Goal: Task Accomplishment & Management: Complete application form

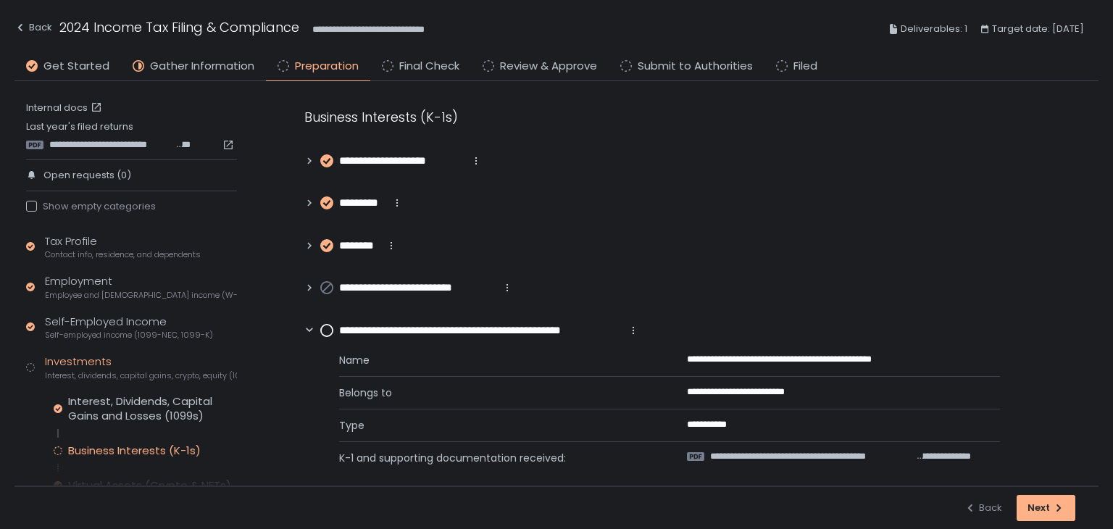
click at [325, 330] on circle at bounding box center [327, 331] width 12 height 12
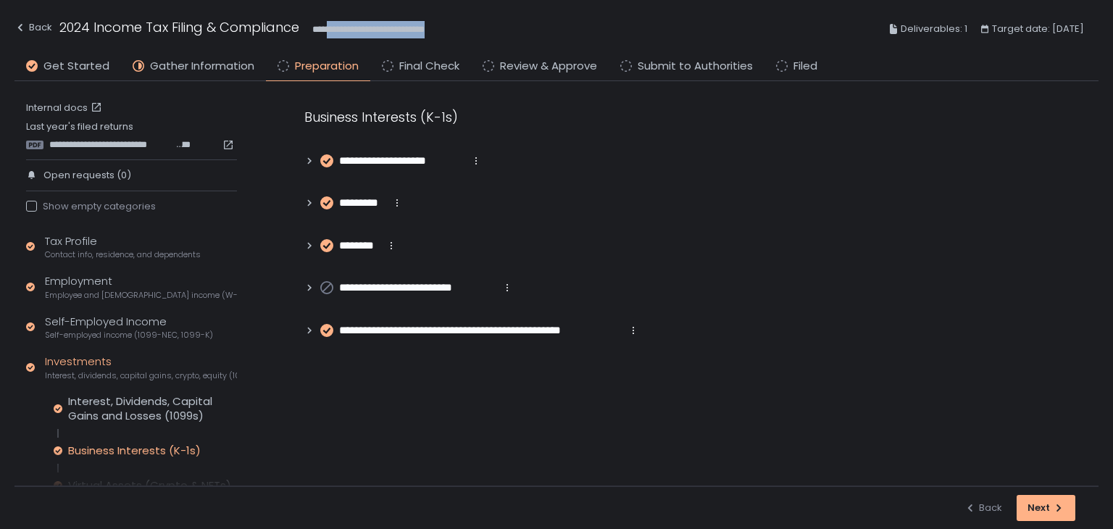
drag, startPoint x: 449, startPoint y: 30, endPoint x: 332, endPoint y: 27, distance: 117.4
click at [332, 27] on div "**********" at bounding box center [556, 29] width 1084 height 53
copy span "**********"
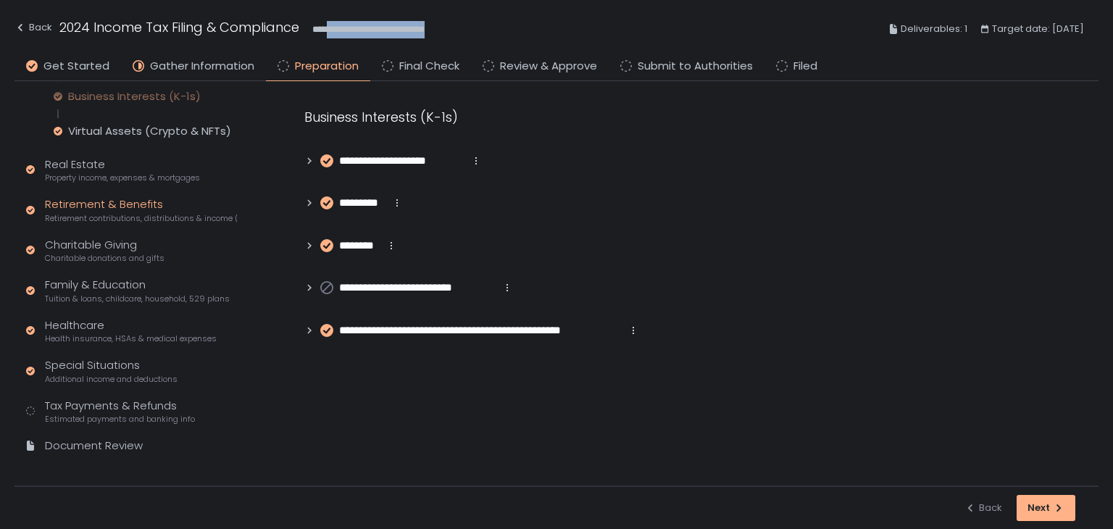
scroll to position [364, 0]
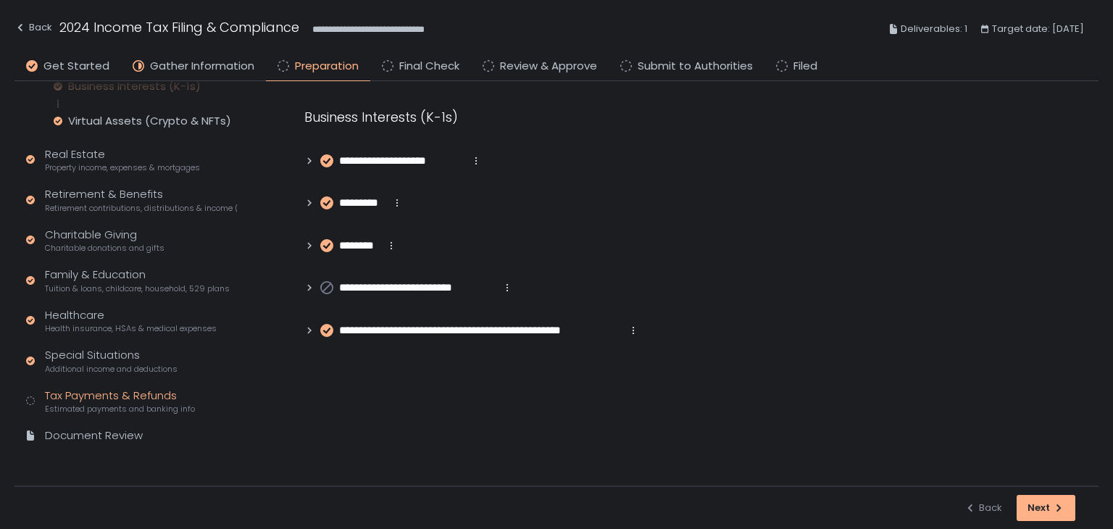
click at [136, 412] on span "Estimated payments and banking info" at bounding box center [120, 409] width 150 height 11
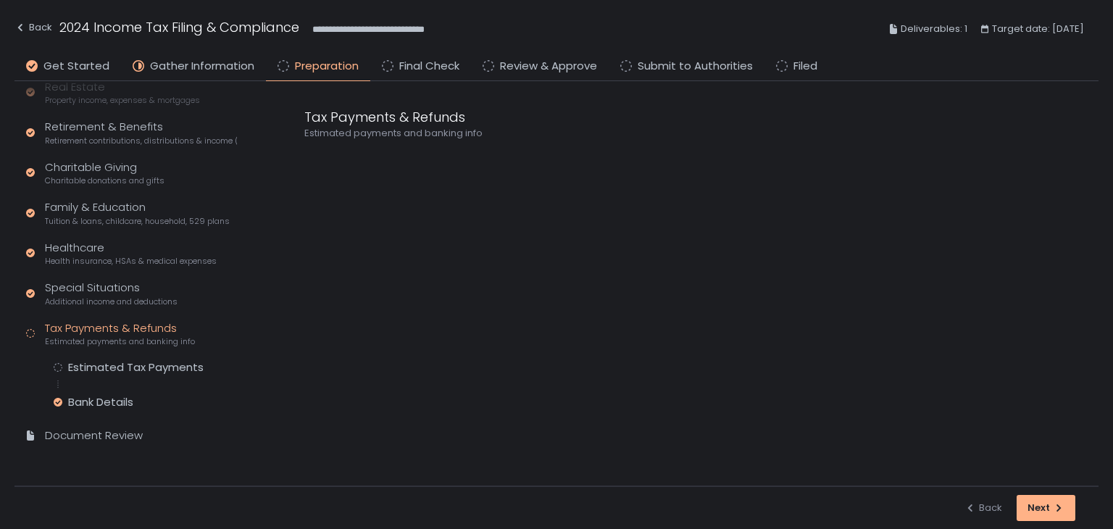
scroll to position [248, 0]
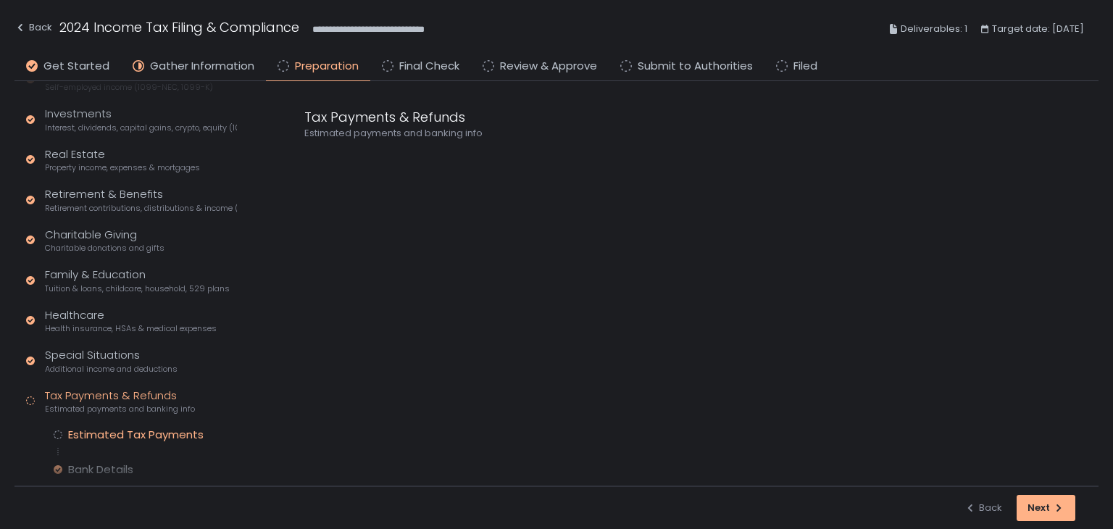
click at [135, 433] on div "Estimated Tax Payments" at bounding box center [136, 435] width 136 height 14
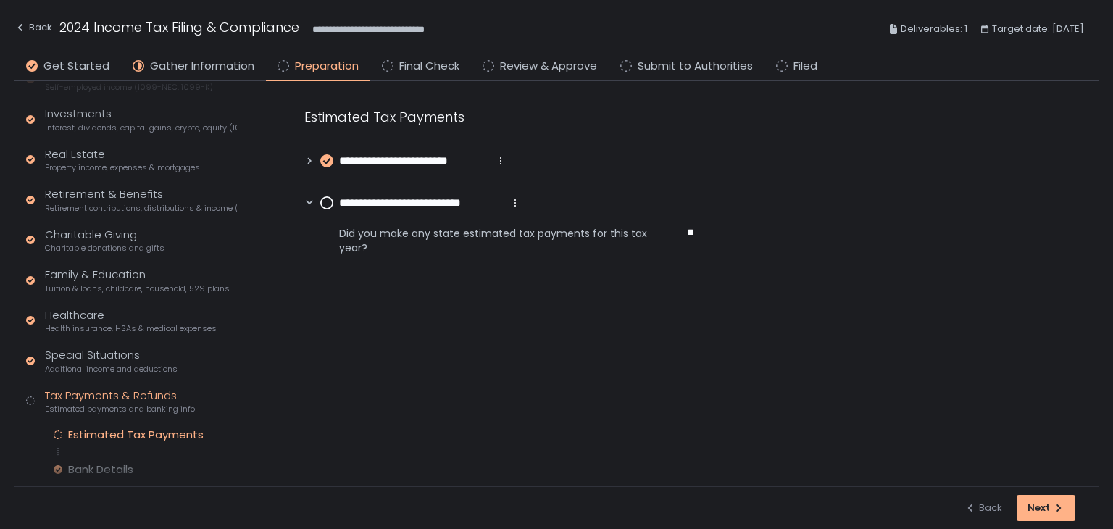
click at [330, 204] on circle at bounding box center [327, 203] width 12 height 12
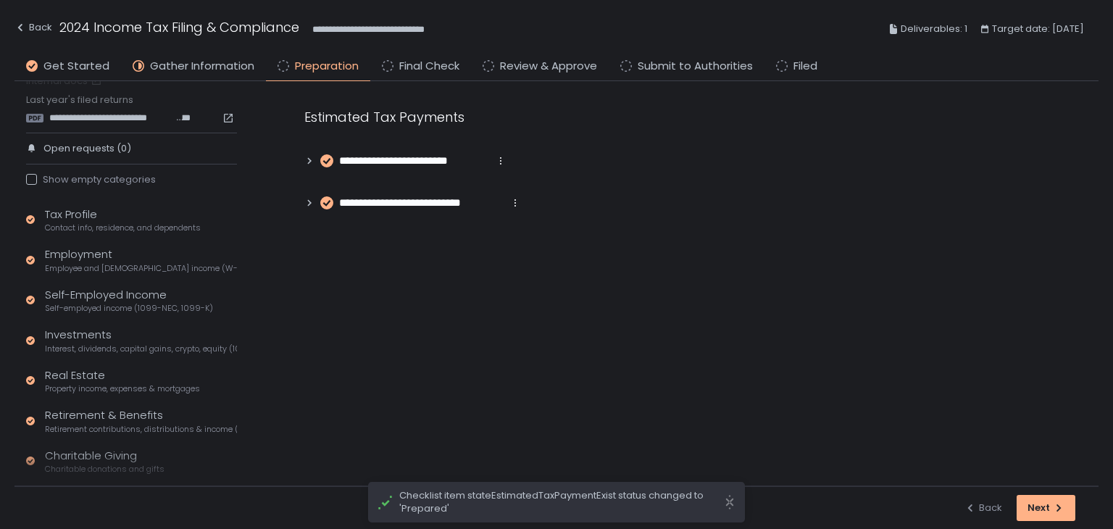
scroll to position [25, 0]
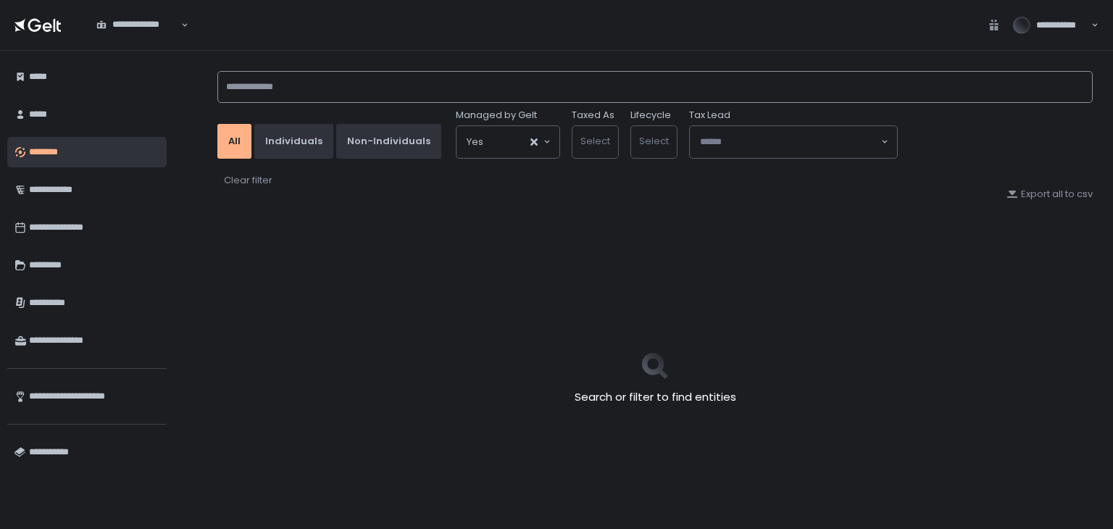
click at [275, 93] on input at bounding box center [654, 87] width 875 height 32
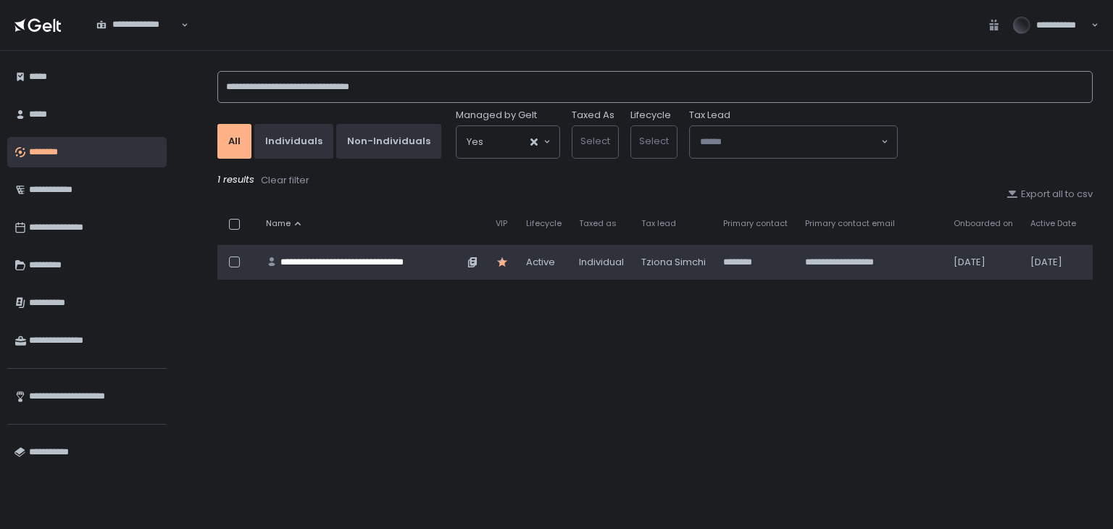
type input "**********"
click at [374, 261] on div "**********" at bounding box center [371, 262] width 183 height 13
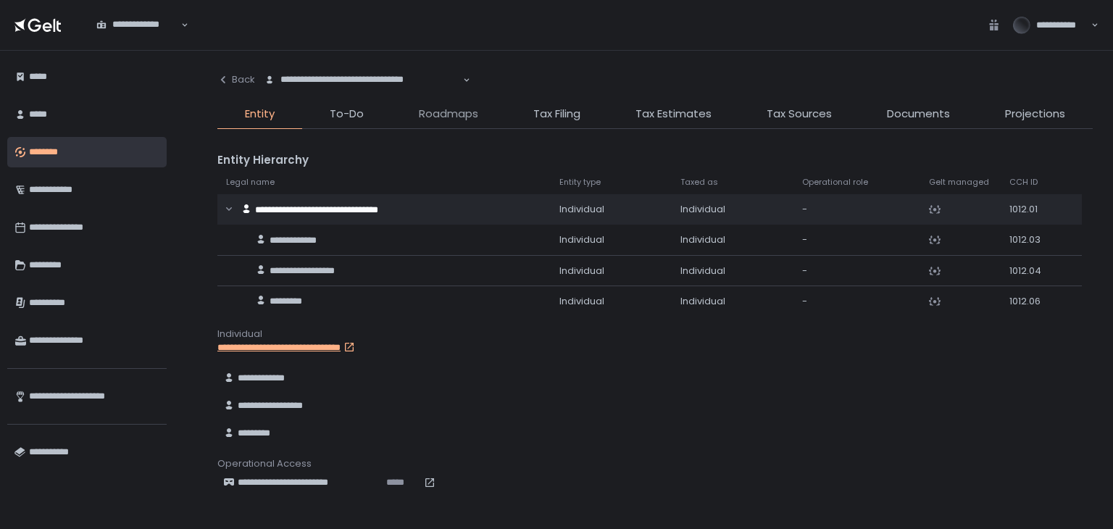
click at [454, 117] on span "Roadmaps" at bounding box center [448, 114] width 59 height 17
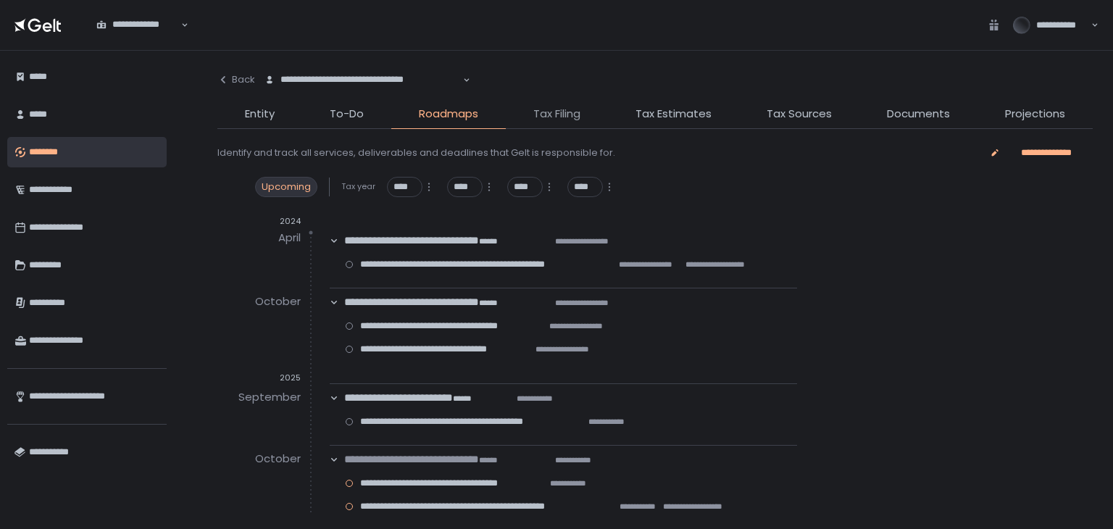
click at [546, 114] on span "Tax Filing" at bounding box center [556, 114] width 47 height 17
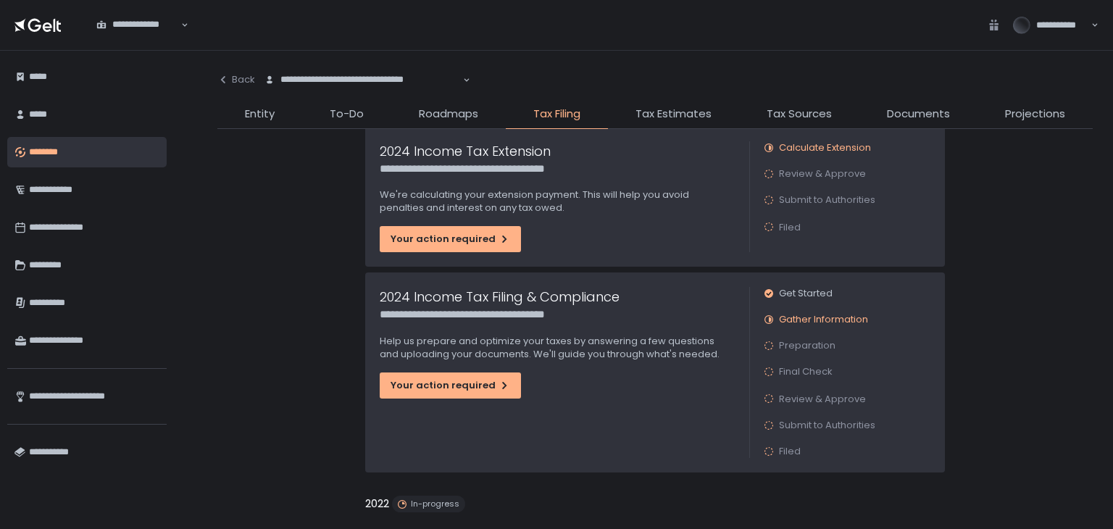
scroll to position [72, 0]
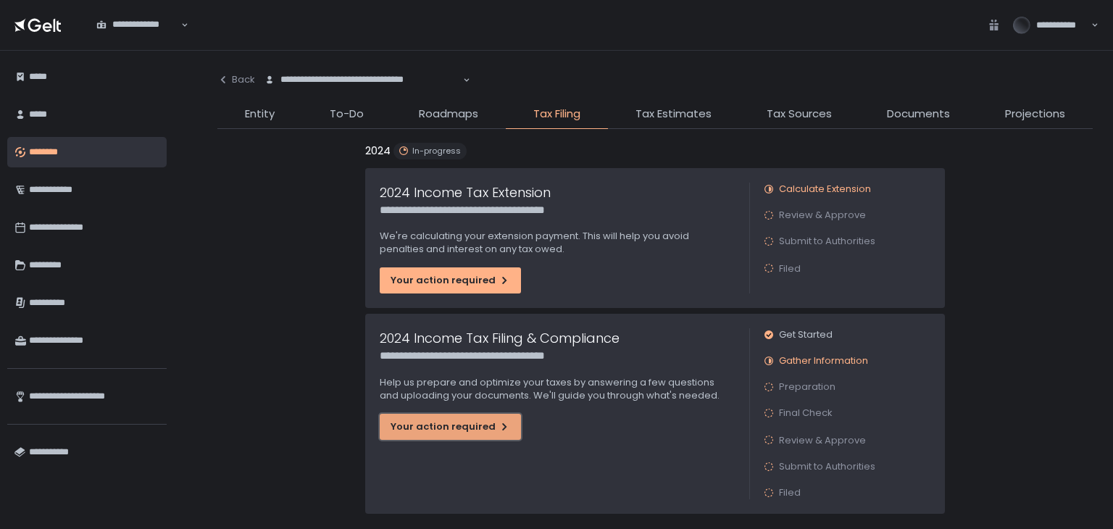
click at [455, 433] on button "Your action required" at bounding box center [450, 427] width 141 height 26
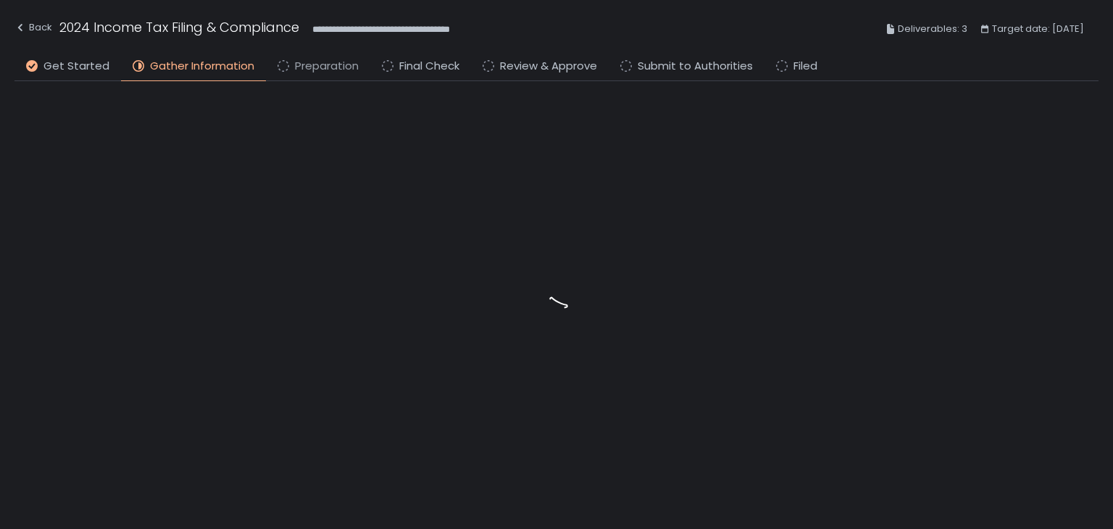
click at [346, 70] on span "Preparation" at bounding box center [327, 66] width 64 height 17
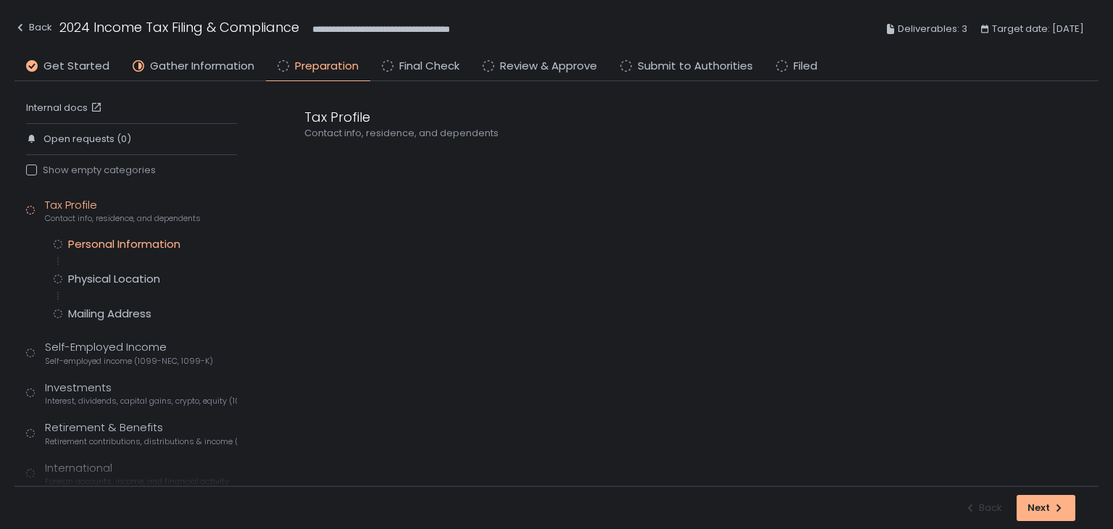
click at [156, 239] on div "Personal Information" at bounding box center [124, 244] width 112 height 14
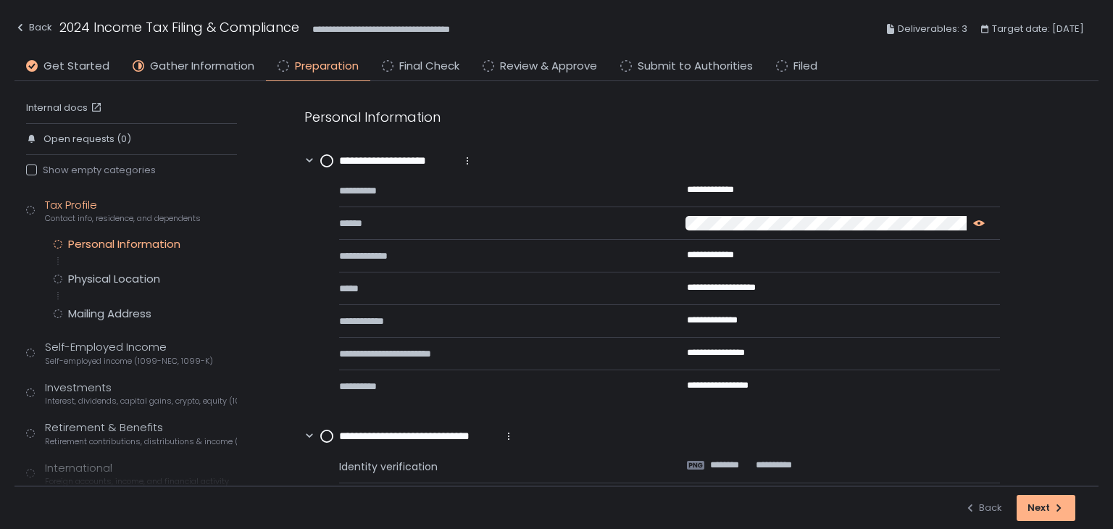
click at [978, 219] on icon "button" at bounding box center [979, 223] width 12 height 12
click at [804, 289] on icon "button" at bounding box center [810, 288] width 12 height 12
click at [764, 320] on icon "button" at bounding box center [765, 320] width 12 height 12
click at [328, 158] on circle at bounding box center [327, 161] width 12 height 12
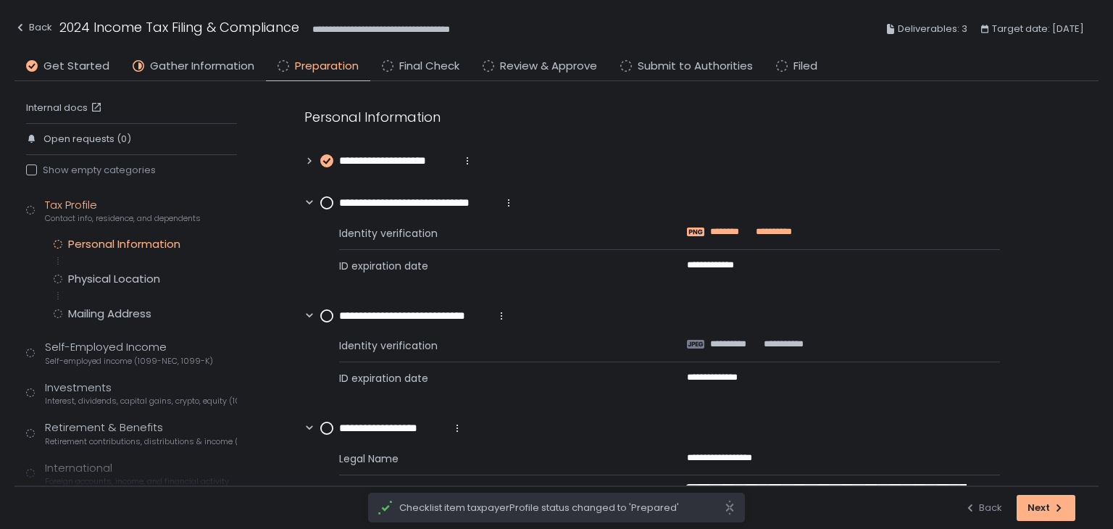
click at [746, 225] on span "********" at bounding box center [731, 231] width 42 height 13
click at [774, 338] on span "**********" at bounding box center [783, 344] width 42 height 13
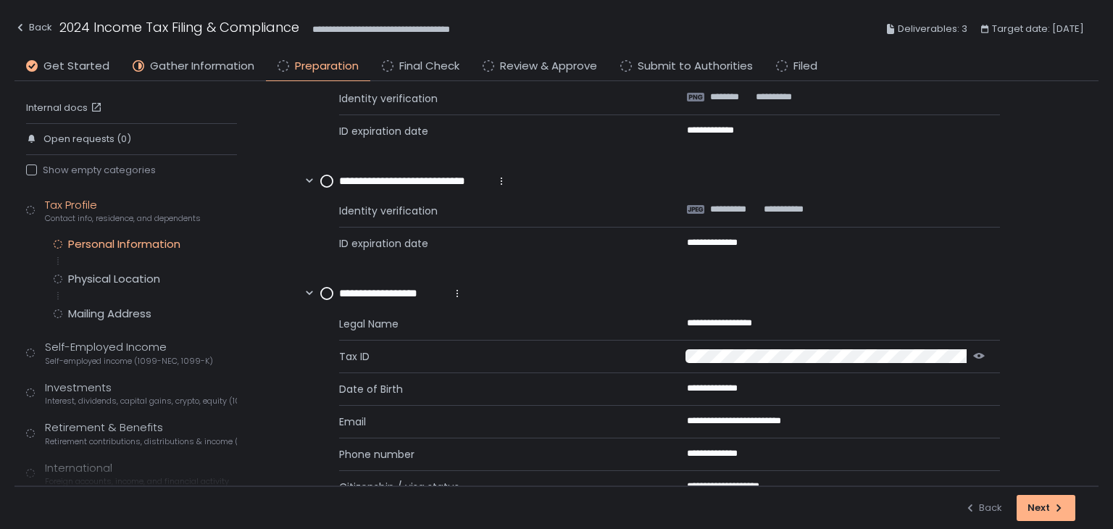
scroll to position [209, 0]
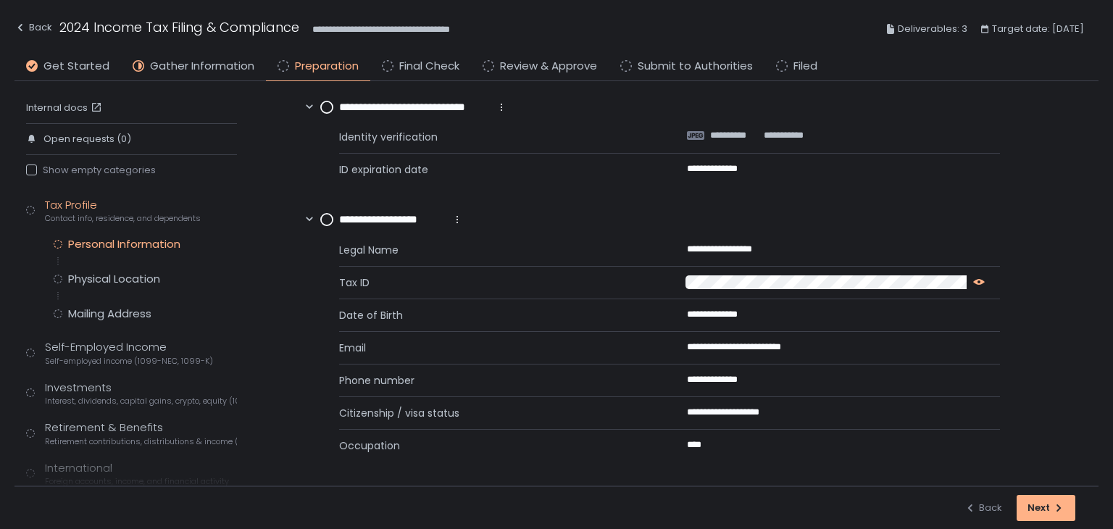
click at [976, 276] on icon "button" at bounding box center [979, 282] width 12 height 12
click at [979, 280] on div at bounding box center [976, 282] width 19 height 14
click at [991, 280] on icon "button" at bounding box center [992, 281] width 7 height 8
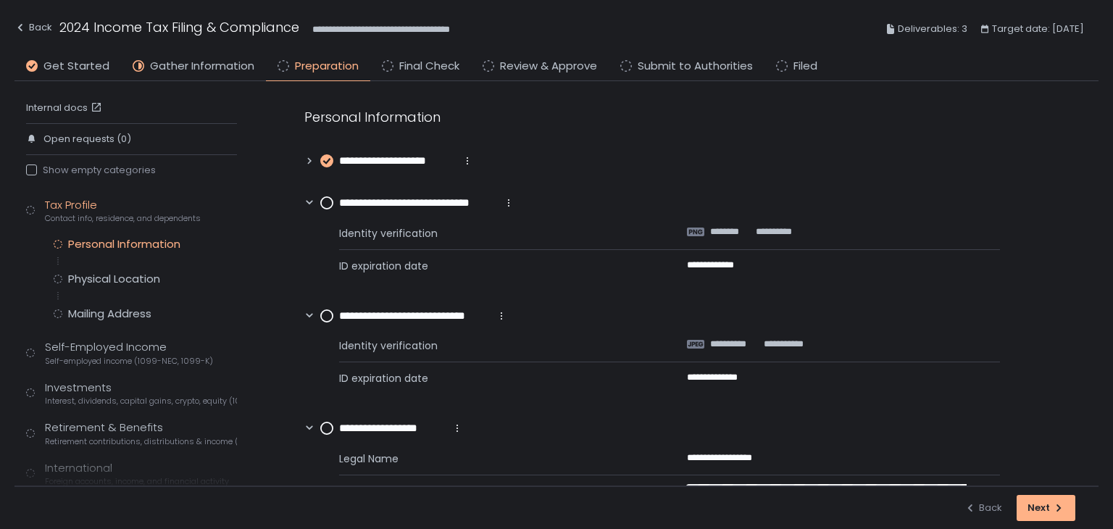
click at [328, 202] on circle at bounding box center [327, 203] width 12 height 12
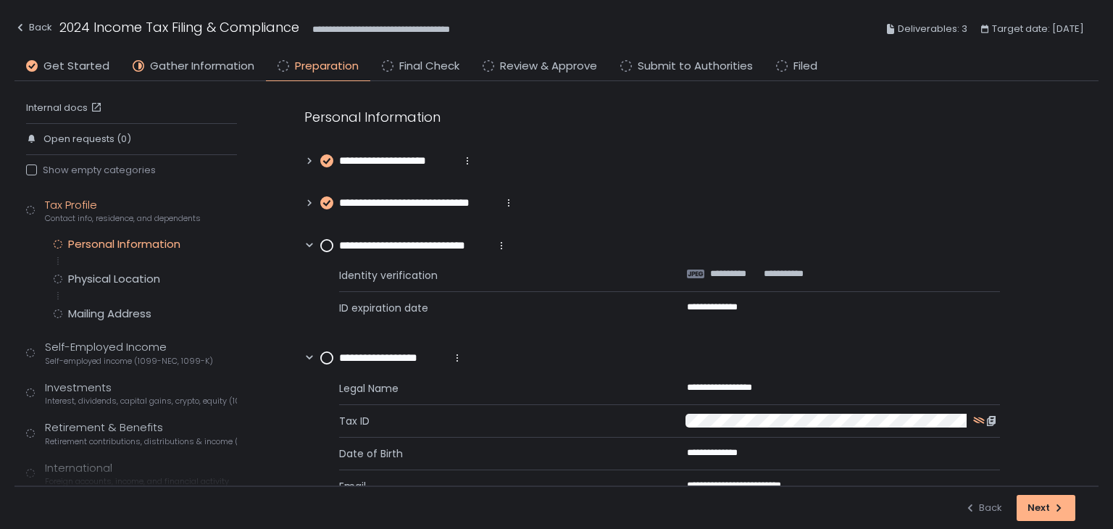
click at [326, 244] on circle at bounding box center [327, 246] width 12 height 12
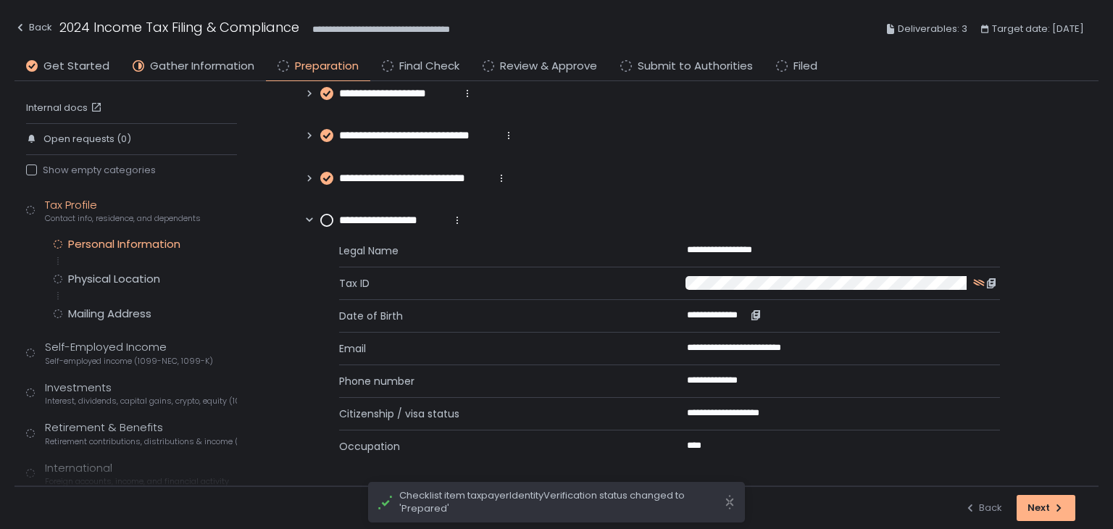
scroll to position [69, 0]
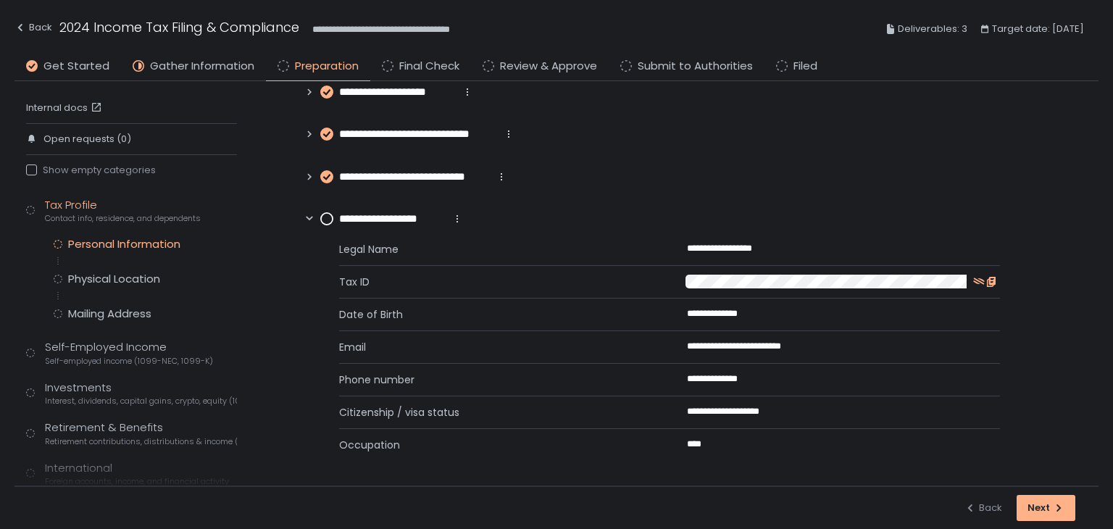
click at [988, 277] on icon "button" at bounding box center [991, 282] width 12 height 12
click at [47, 27] on div "Back" at bounding box center [33, 27] width 38 height 17
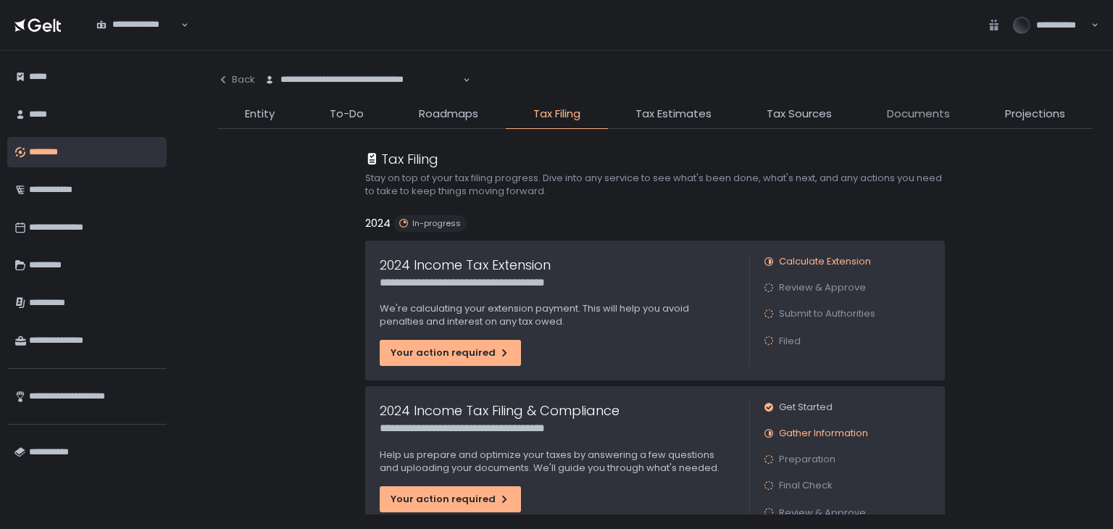
click at [895, 120] on span "Documents" at bounding box center [918, 114] width 63 height 17
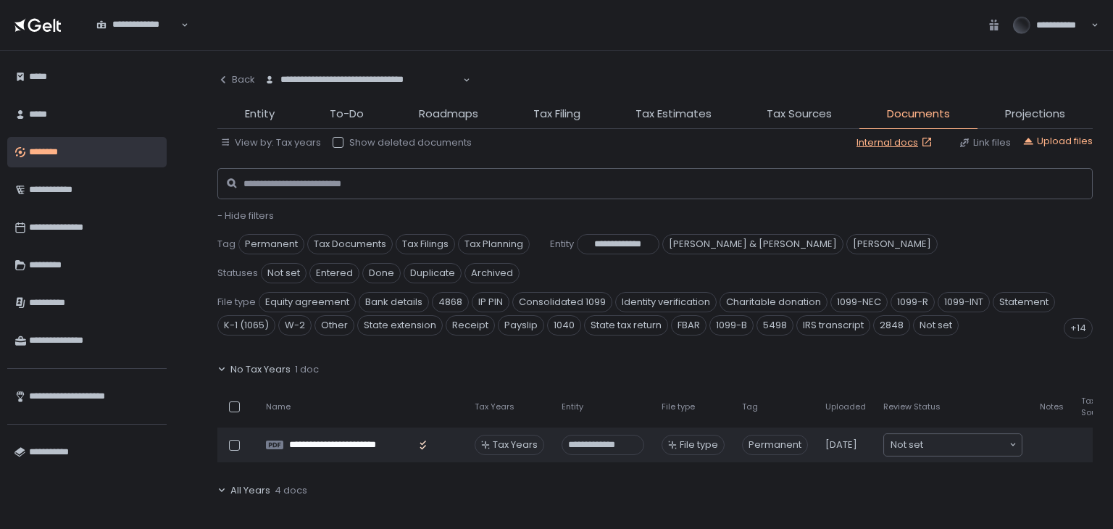
click at [256, 214] on span "- Hide filters" at bounding box center [245, 216] width 57 height 14
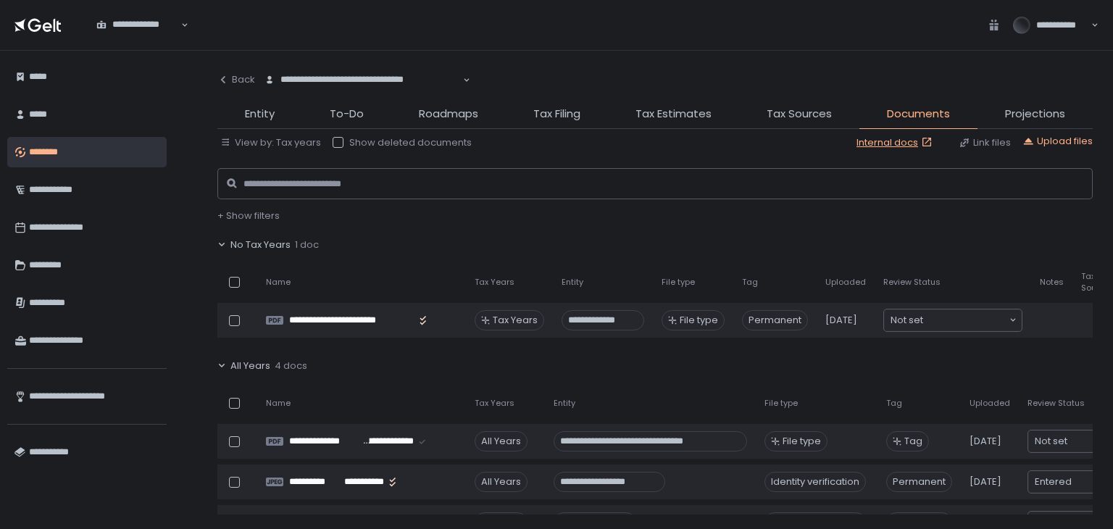
click at [246, 235] on div "No Tax Years 1 doc" at bounding box center [654, 244] width 875 height 33
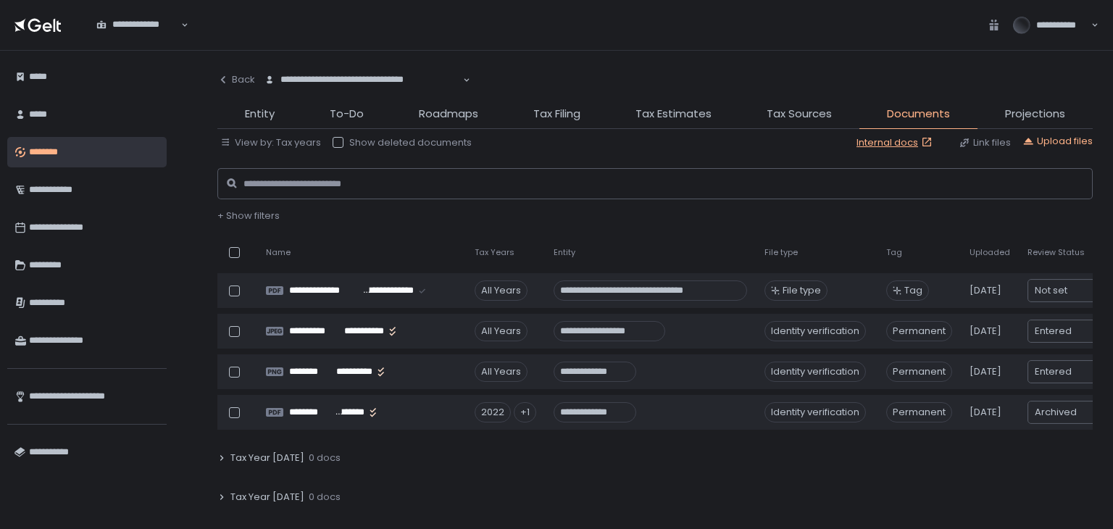
scroll to position [72, 0]
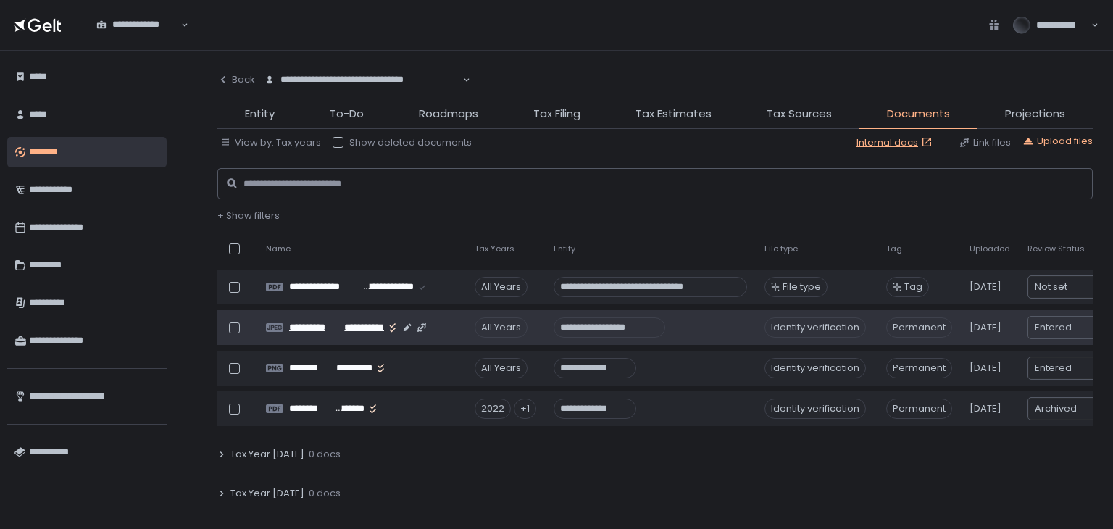
click at [328, 332] on span "**********" at bounding box center [315, 327] width 52 height 13
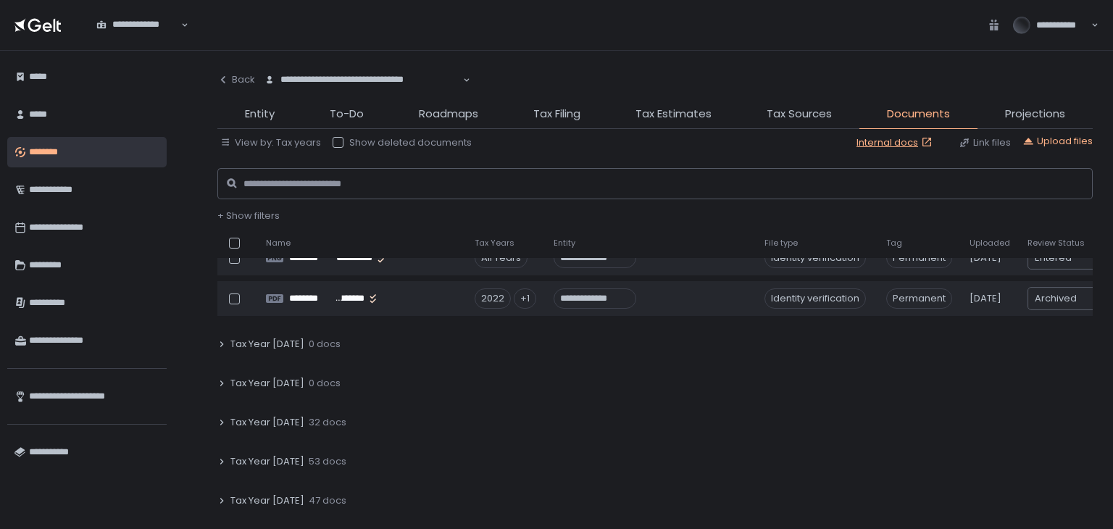
scroll to position [217, 0]
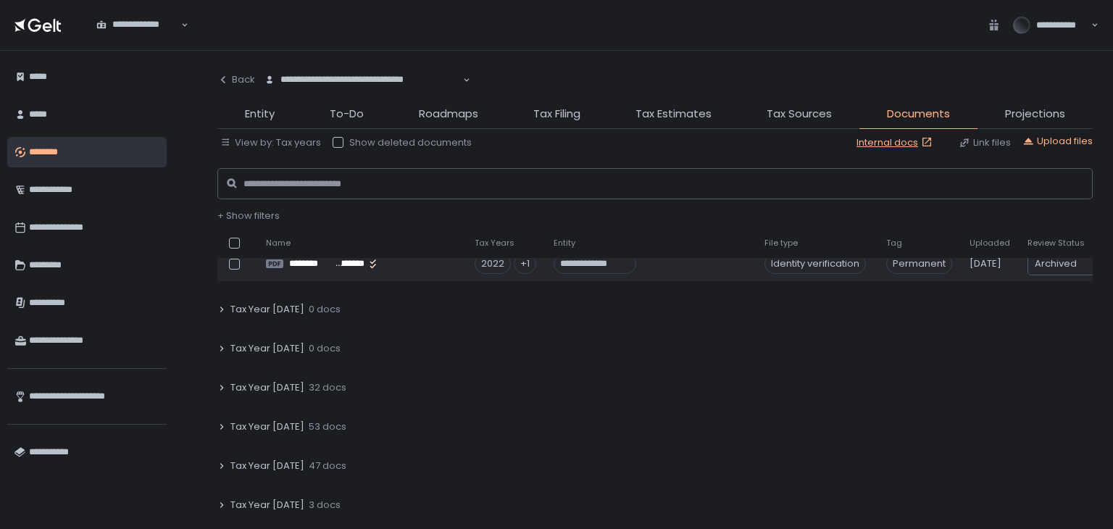
click at [219, 428] on icon at bounding box center [221, 426] width 9 height 9
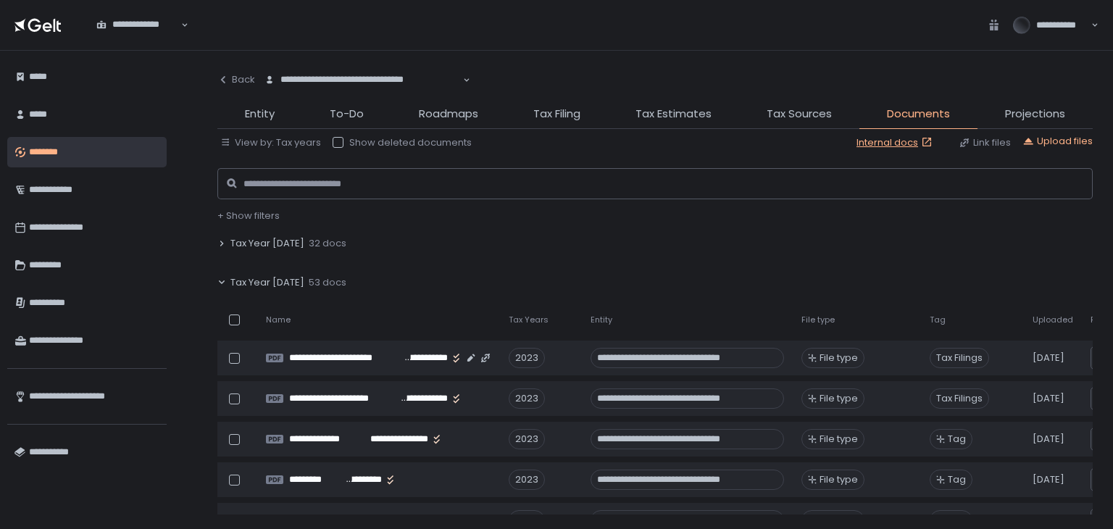
scroll to position [362, 0]
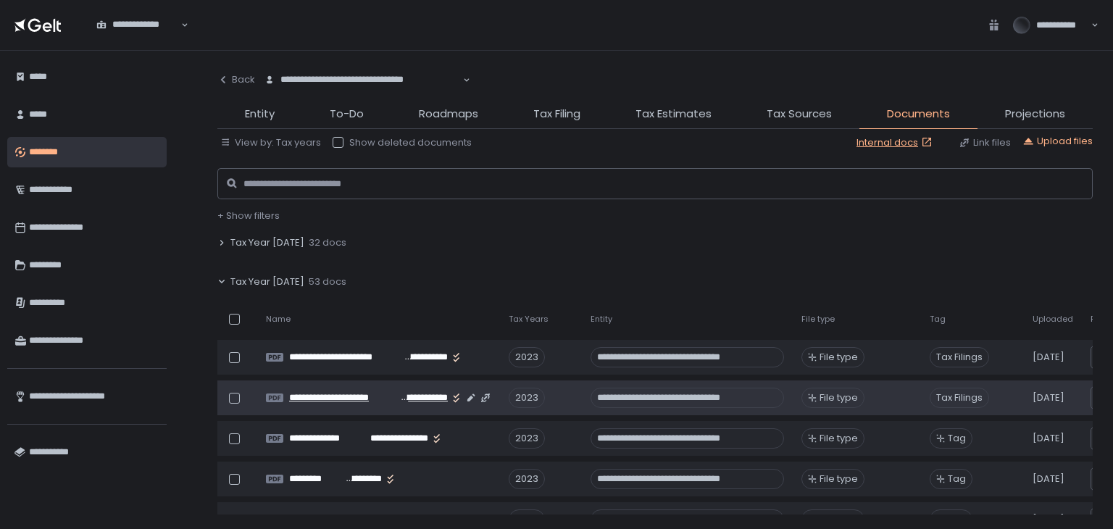
click at [375, 399] on span "**********" at bounding box center [344, 397] width 111 height 13
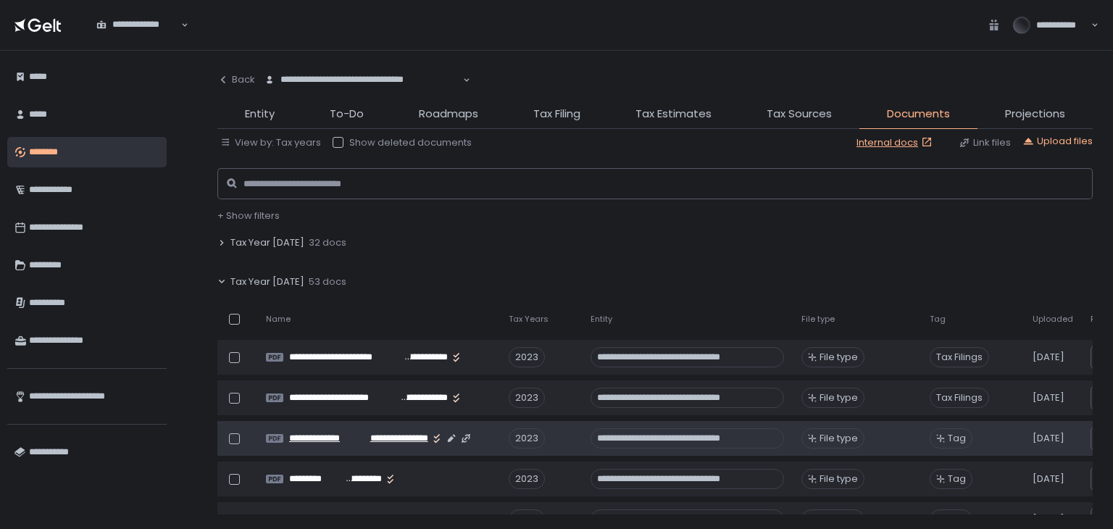
click at [333, 442] on span "**********" at bounding box center [324, 438] width 71 height 13
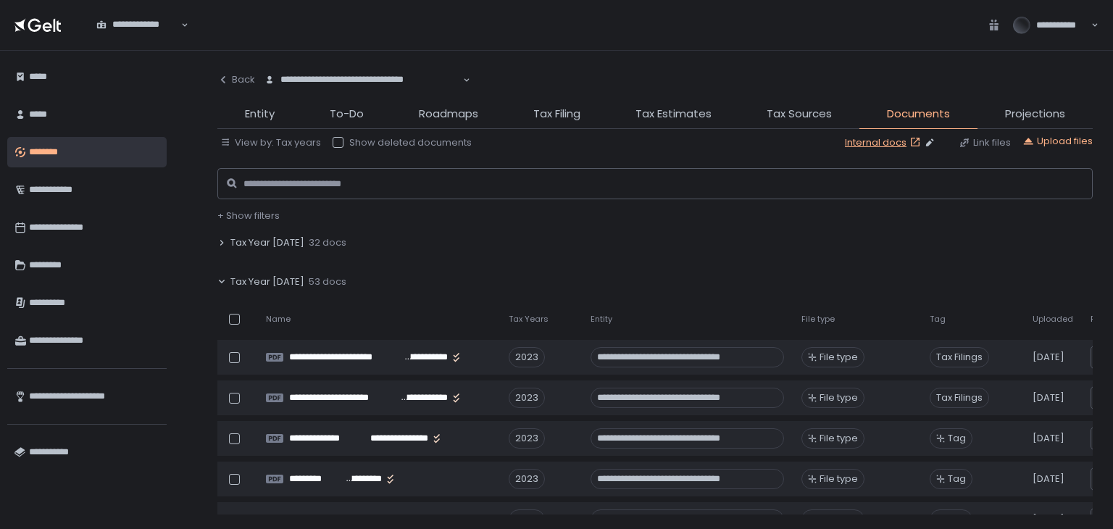
click at [891, 143] on link "Internal docs" at bounding box center [884, 142] width 79 height 13
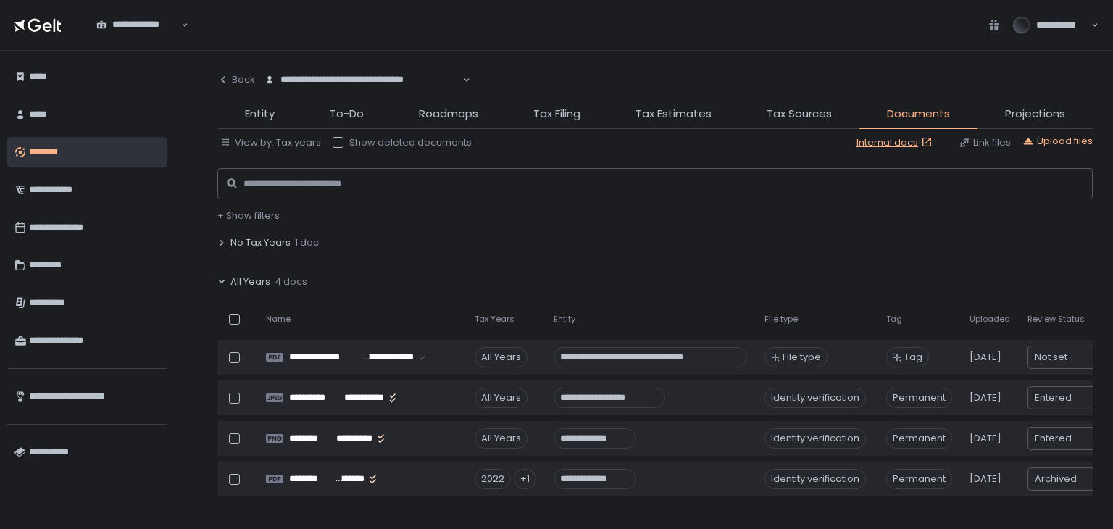
scroll to position [0, 0]
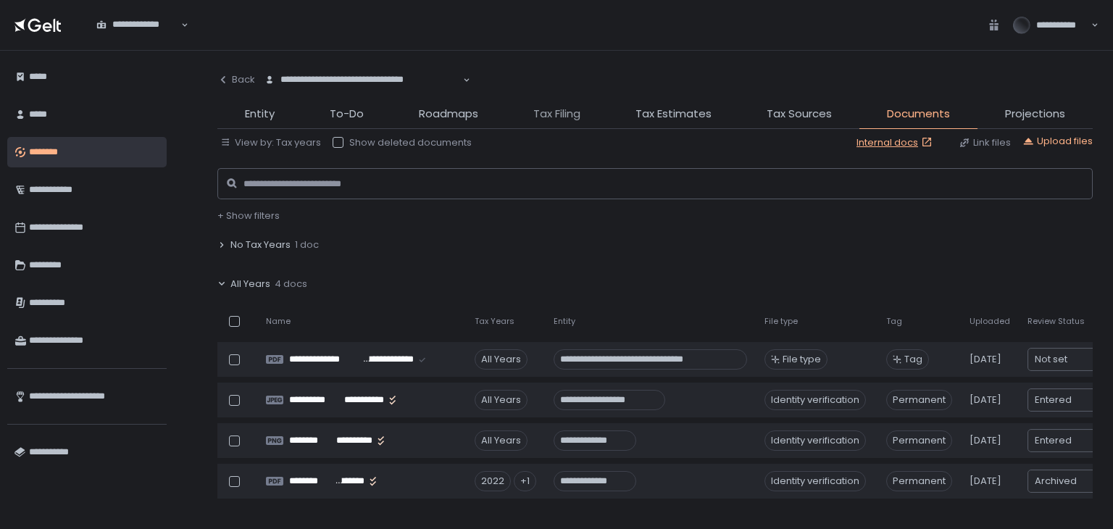
click at [562, 118] on span "Tax Filing" at bounding box center [556, 114] width 47 height 17
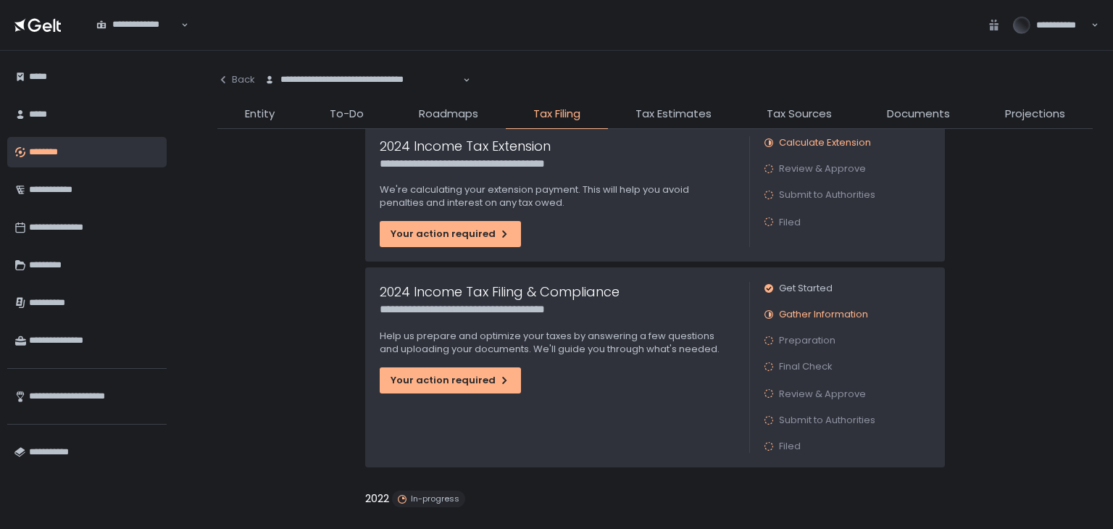
scroll to position [145, 0]
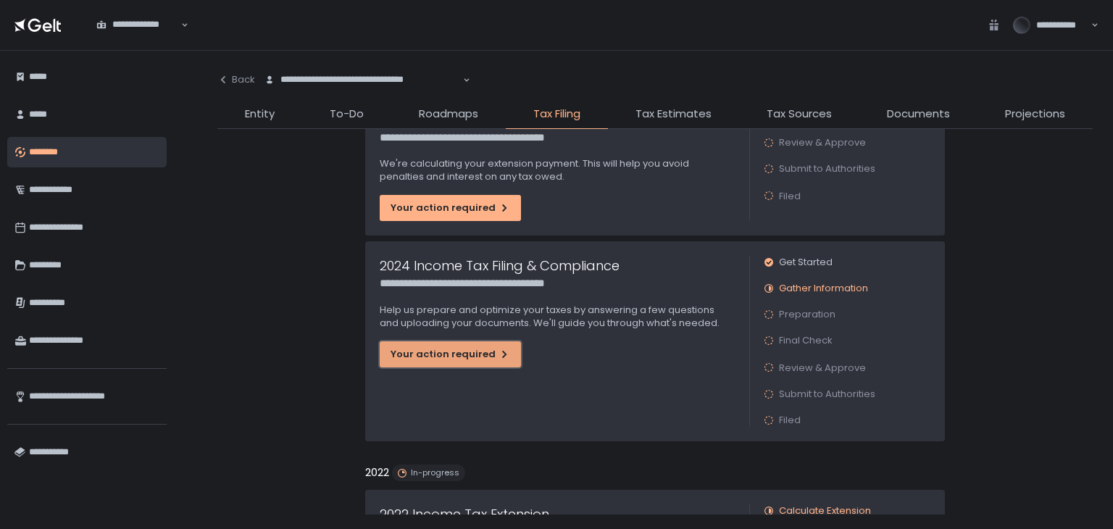
click at [472, 355] on div "Your action required" at bounding box center [451, 354] width 120 height 13
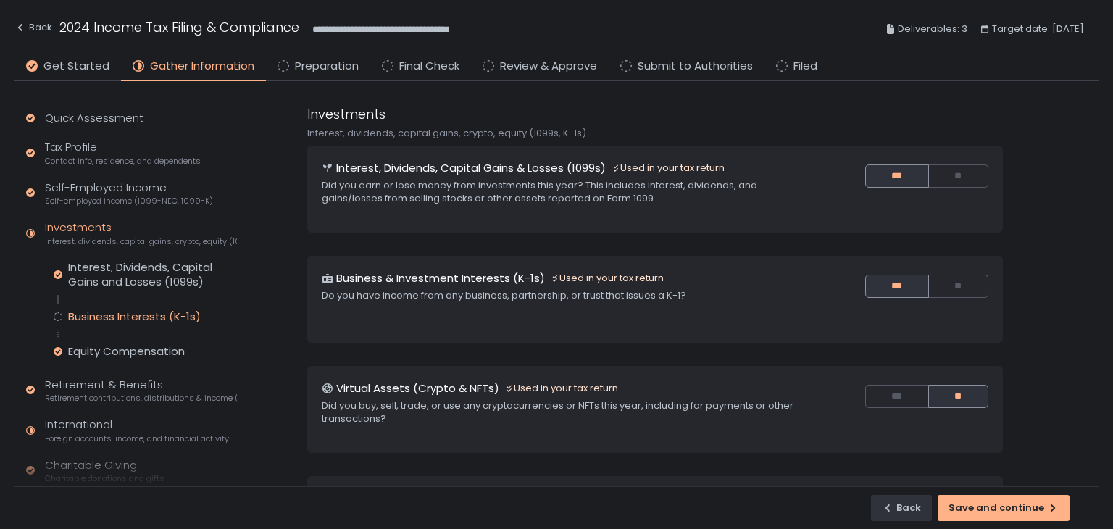
click at [186, 311] on div "Business Interests (K-1s)" at bounding box center [134, 316] width 133 height 14
